Goal: Entertainment & Leisure: Consume media (video, audio)

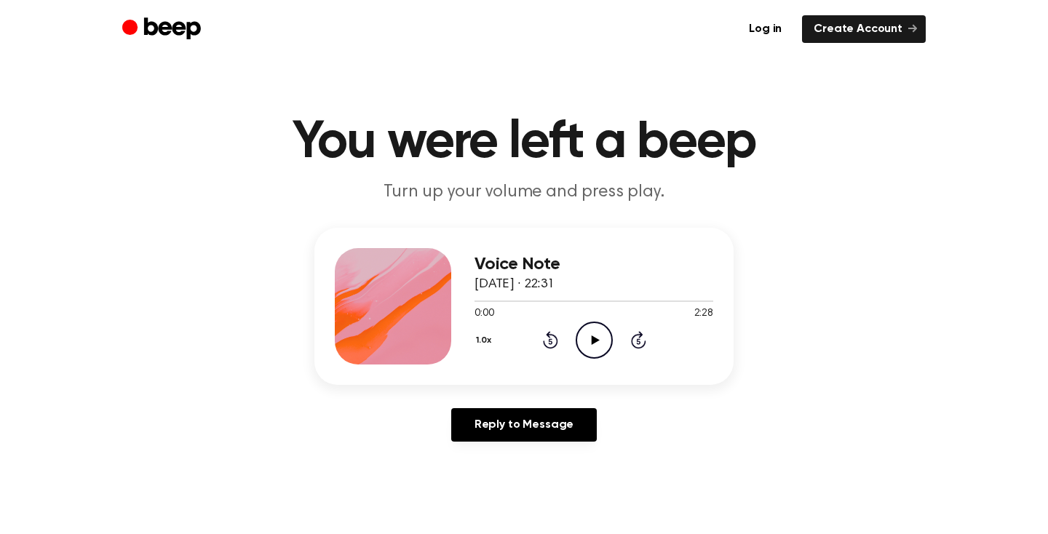
click at [587, 337] on icon "Play Audio" at bounding box center [594, 340] width 37 height 37
click at [591, 336] on icon at bounding box center [595, 340] width 8 height 9
click at [588, 333] on icon "Play Audio" at bounding box center [594, 340] width 37 height 37
click at [593, 340] on icon "Pause Audio" at bounding box center [594, 340] width 37 height 37
click at [584, 338] on icon "Play Audio" at bounding box center [594, 340] width 37 height 37
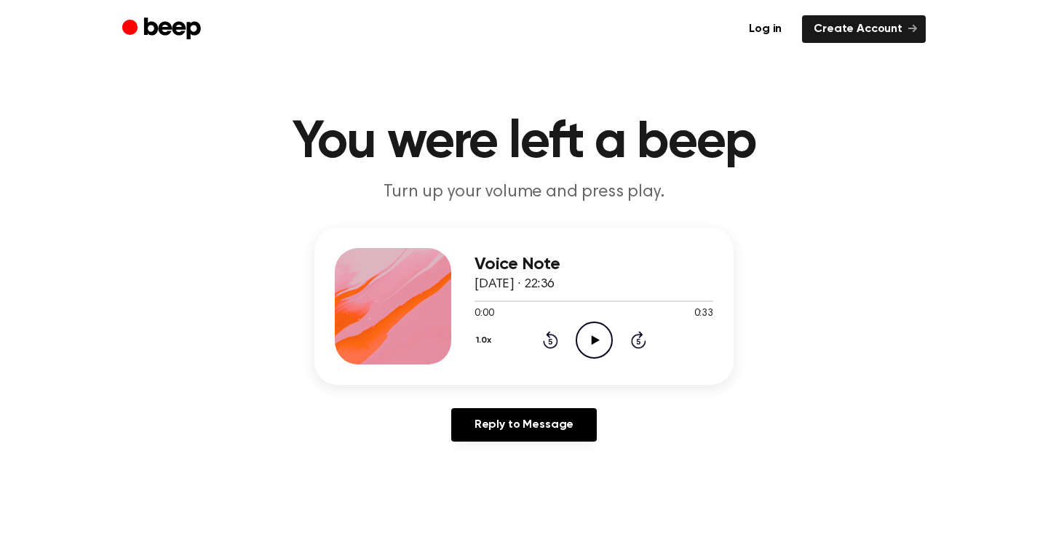
click at [586, 328] on icon "Play Audio" at bounding box center [594, 340] width 37 height 37
